Goal: Information Seeking & Learning: Check status

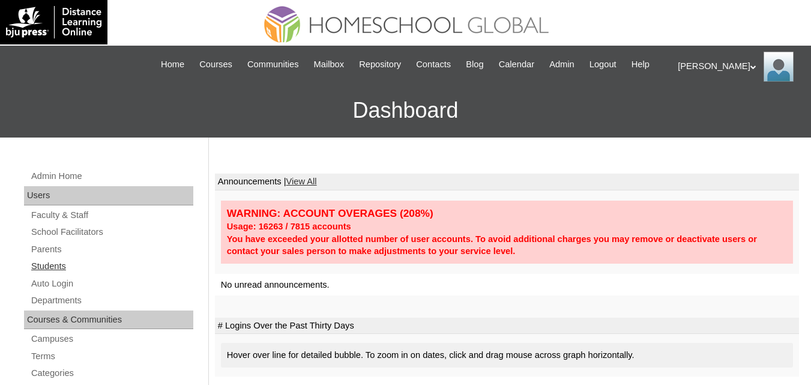
click at [46, 274] on link "Students" at bounding box center [111, 266] width 163 height 15
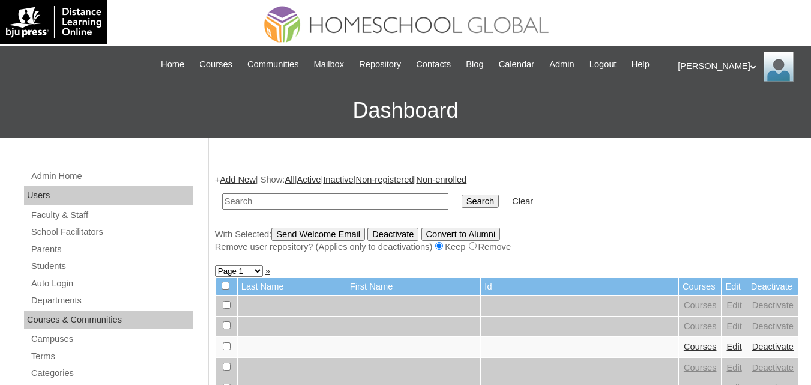
click at [292, 210] on input "text" at bounding box center [335, 201] width 226 height 16
type input "[PERSON_NAME]"
click at [462, 208] on input "Search" at bounding box center [480, 201] width 37 height 13
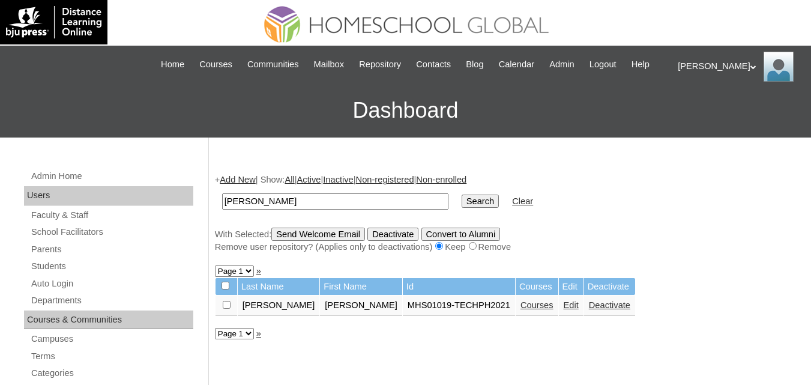
click at [521, 310] on link "Courses" at bounding box center [537, 305] width 33 height 10
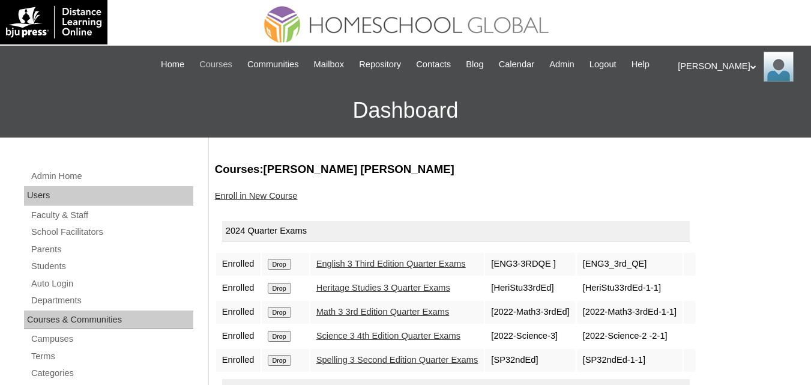
click at [219, 64] on span "Courses" at bounding box center [215, 65] width 33 height 14
